Goal: Find specific page/section: Find specific page/section

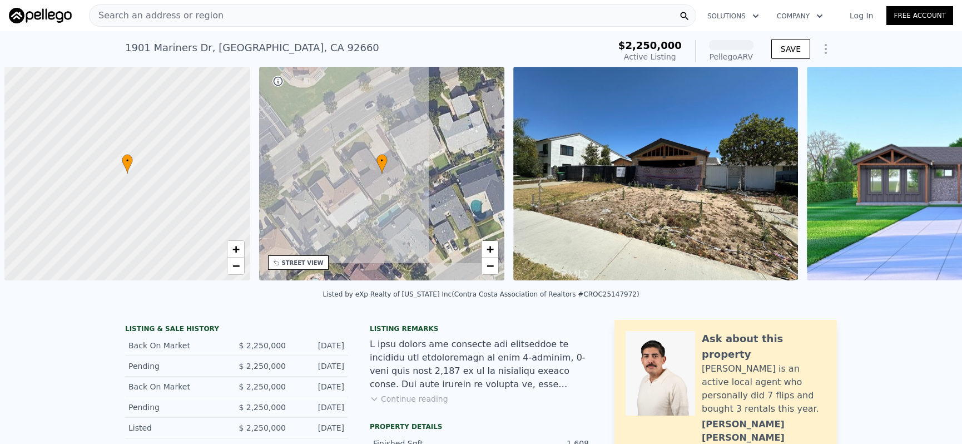
scroll to position [0, 4]
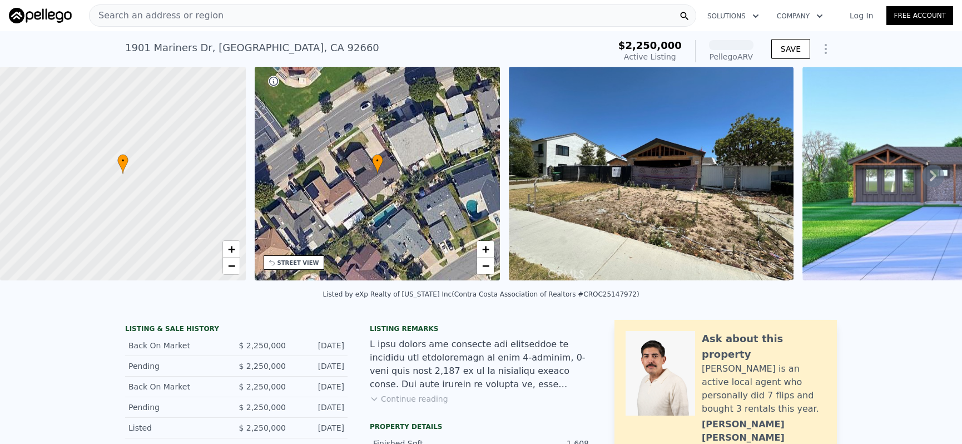
click at [300, 27] on div "Search an address or region Solutions Company Open main menu Log In Free Account" at bounding box center [481, 15] width 944 height 27
click at [304, 22] on div "Search an address or region" at bounding box center [392, 15] width 607 height 22
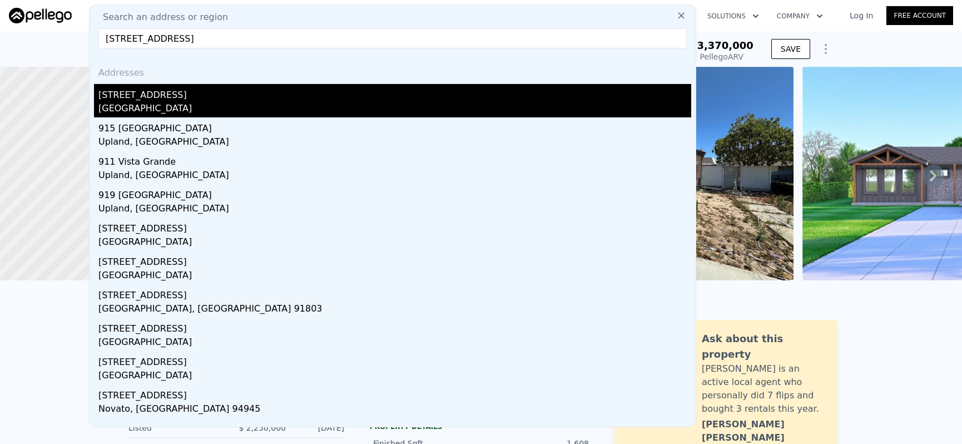
type input "[STREET_ADDRESS]"
click at [257, 104] on div "[GEOGRAPHIC_DATA]" at bounding box center [394, 110] width 593 height 16
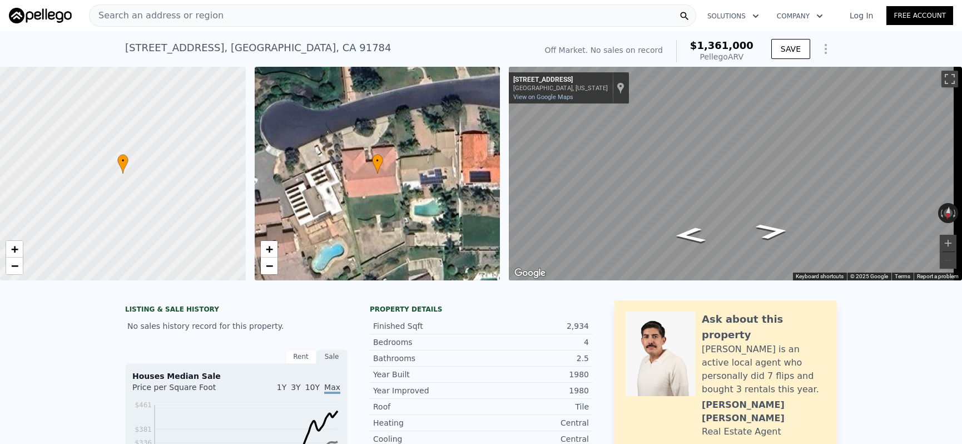
click at [284, 20] on div "Search an address or region" at bounding box center [392, 15] width 607 height 22
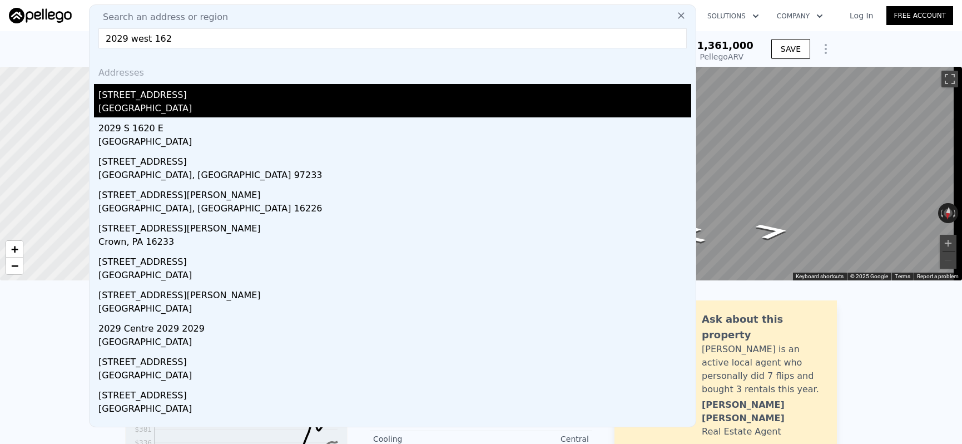
type input "2029 west 162"
click at [226, 113] on div "[GEOGRAPHIC_DATA]" at bounding box center [394, 110] width 593 height 16
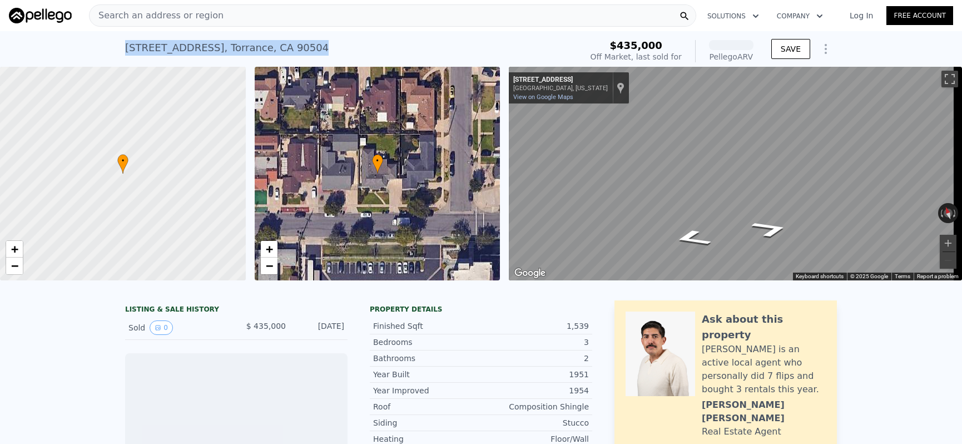
drag, startPoint x: 116, startPoint y: 45, endPoint x: 355, endPoint y: 48, distance: 239.2
click at [355, 48] on div "[STREET_ADDRESS] Sold [DATE] for $435k (~ARV ) $435,000 Off Market, last sold f…" at bounding box center [481, 49] width 962 height 36
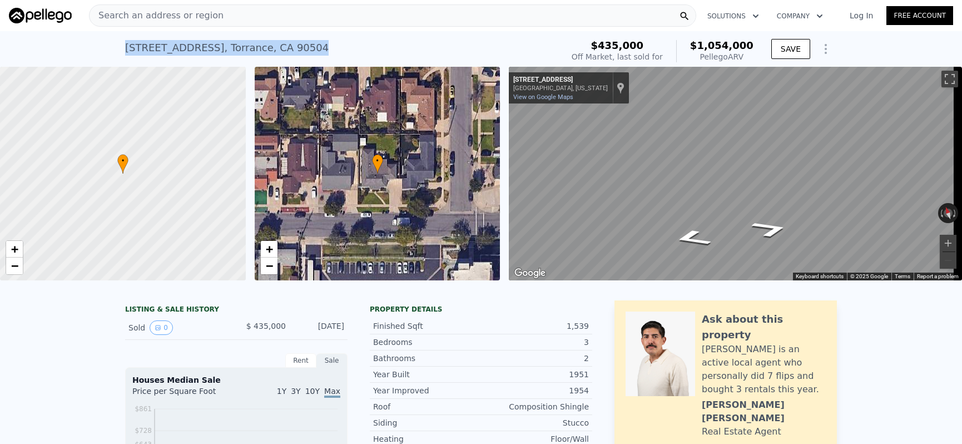
copy div "[STREET_ADDRESS]"
